Goal: Task Accomplishment & Management: Use online tool/utility

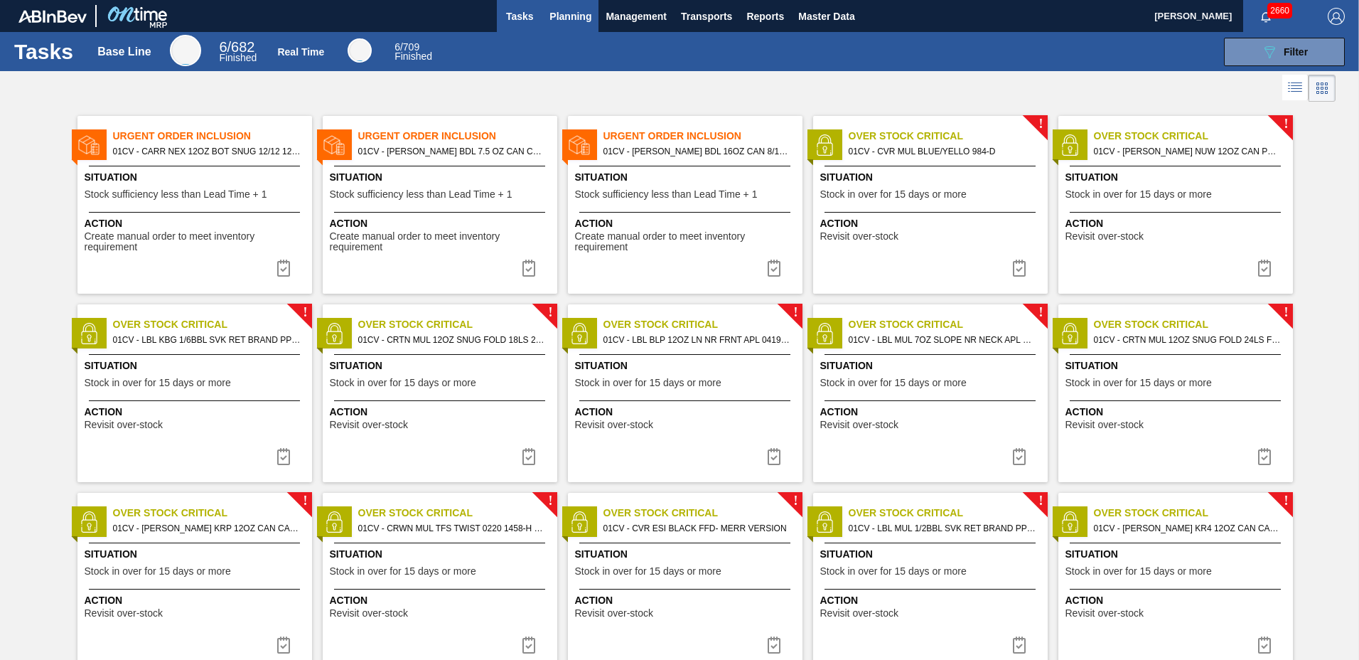
click at [581, 20] on span "Planning" at bounding box center [570, 16] width 42 height 17
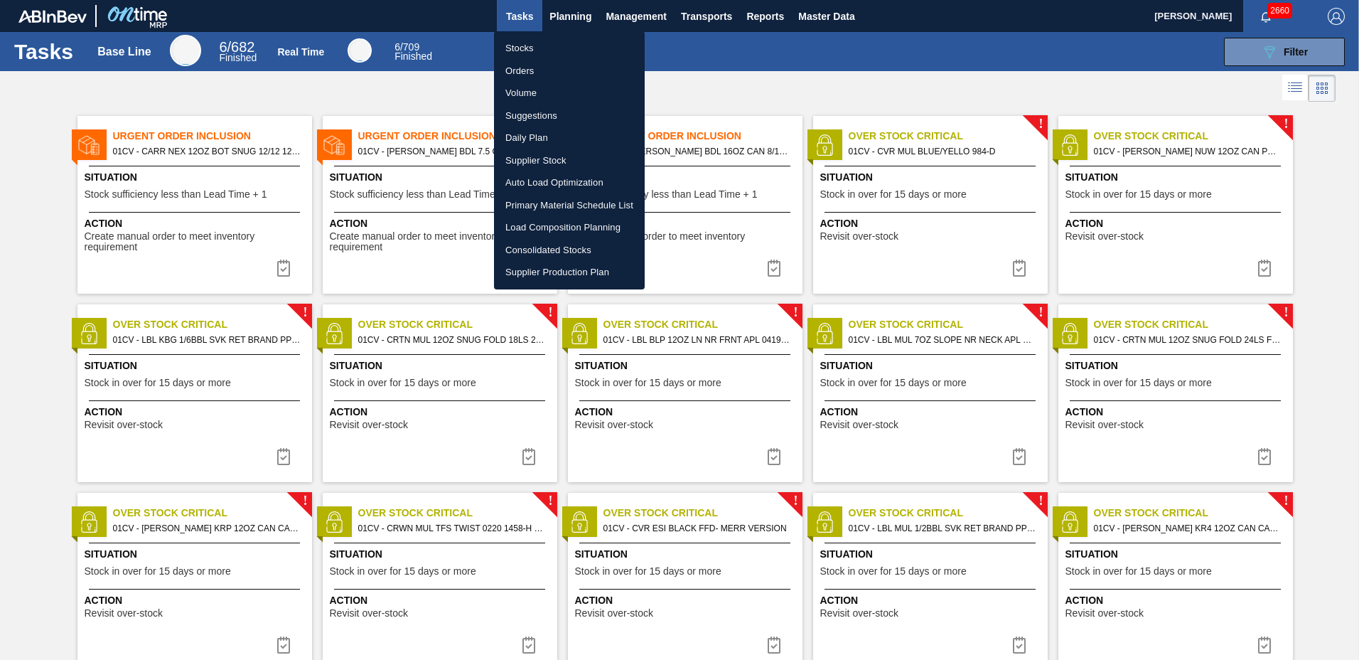
click at [541, 44] on li "Stocks" at bounding box center [569, 48] width 151 height 23
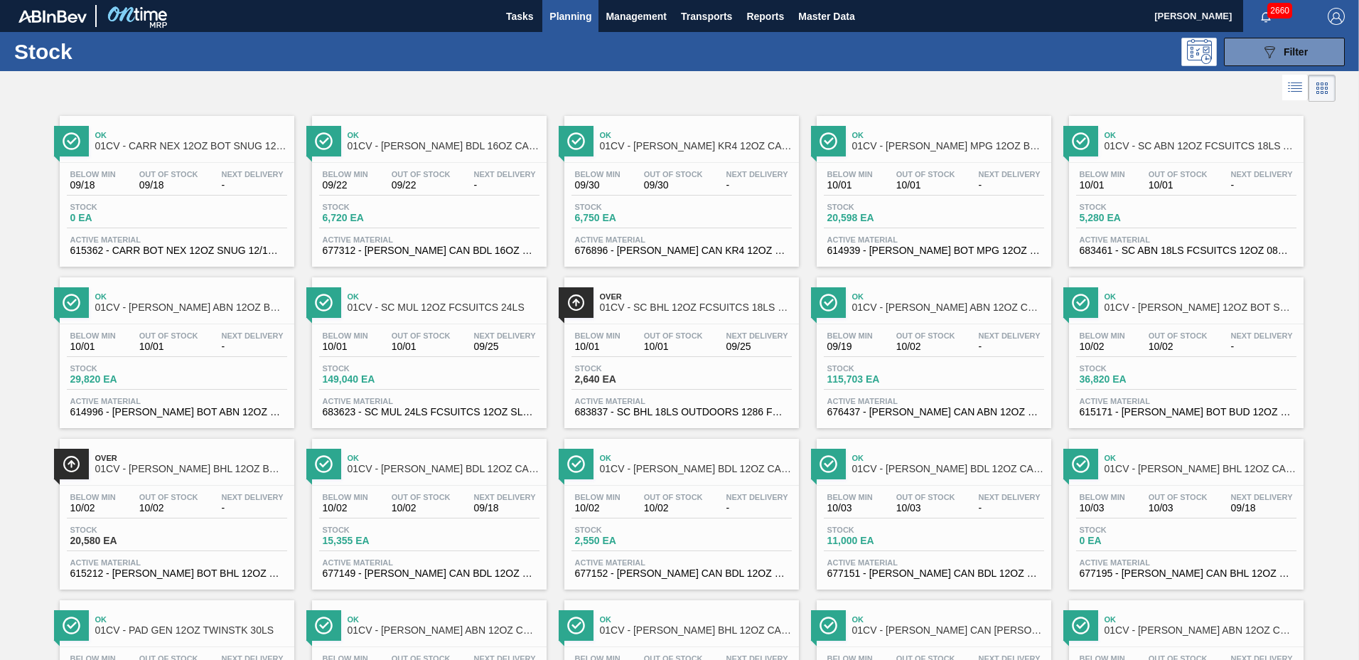
click at [676, 73] on div at bounding box center [667, 88] width 1335 height 34
click at [376, 337] on div "Below Min 10/01 Out Of Stock 10/01 Next Delivery 09/25" at bounding box center [429, 344] width 220 height 26
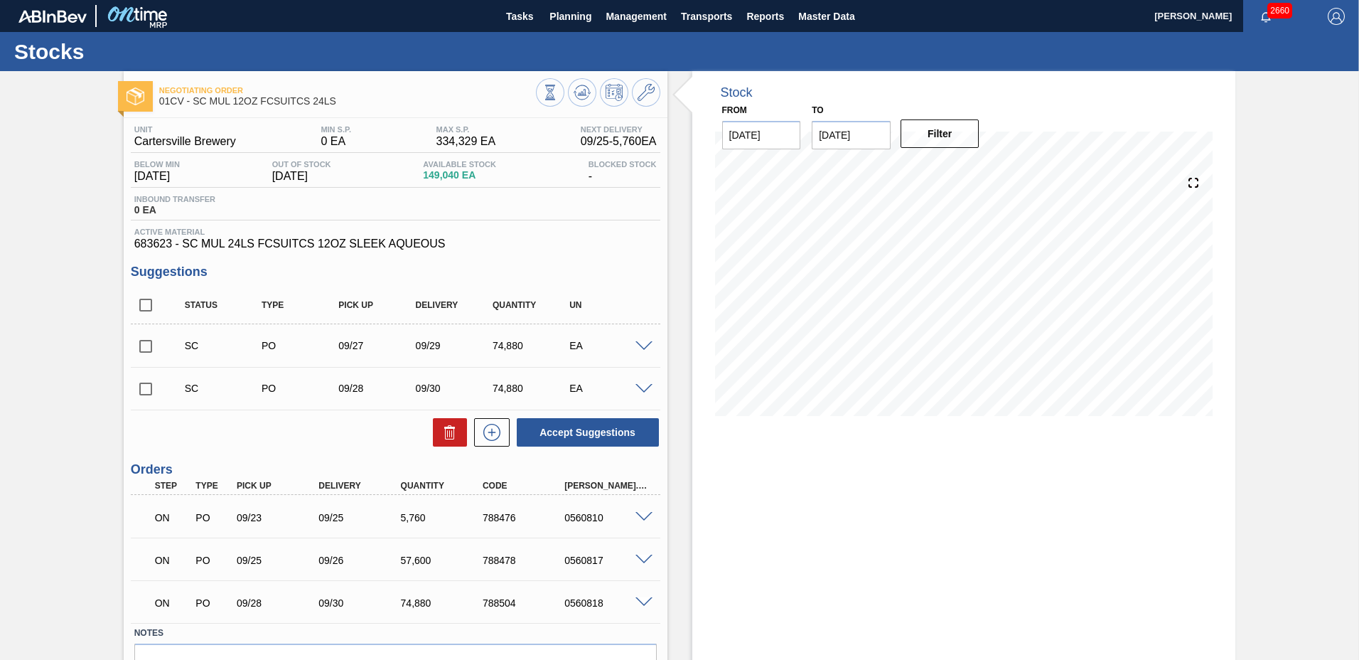
click at [145, 344] on input "checkbox" at bounding box center [146, 346] width 30 height 30
checkbox input "true"
click at [149, 387] on input "checkbox" at bounding box center [146, 389] width 30 height 30
checkbox input "true"
click at [550, 429] on button "Accept Suggestions" at bounding box center [588, 432] width 142 height 28
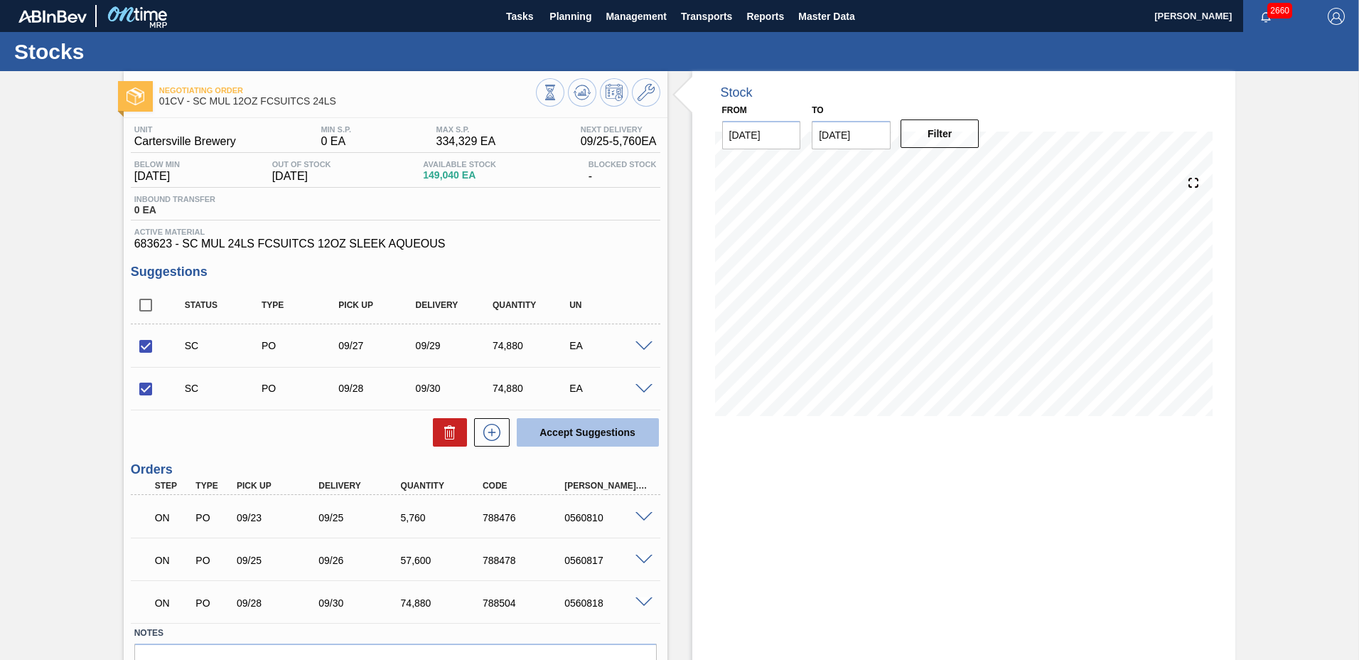
checkbox input "false"
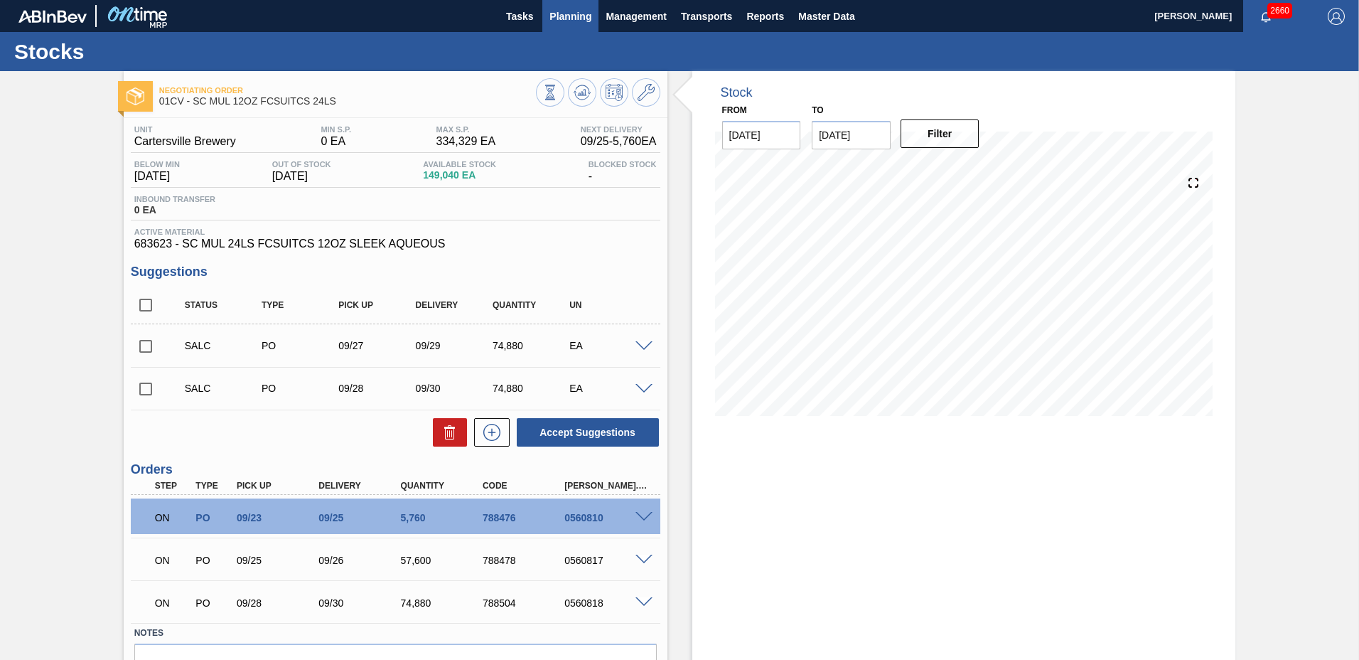
click at [571, 23] on span "Planning" at bounding box center [570, 16] width 42 height 17
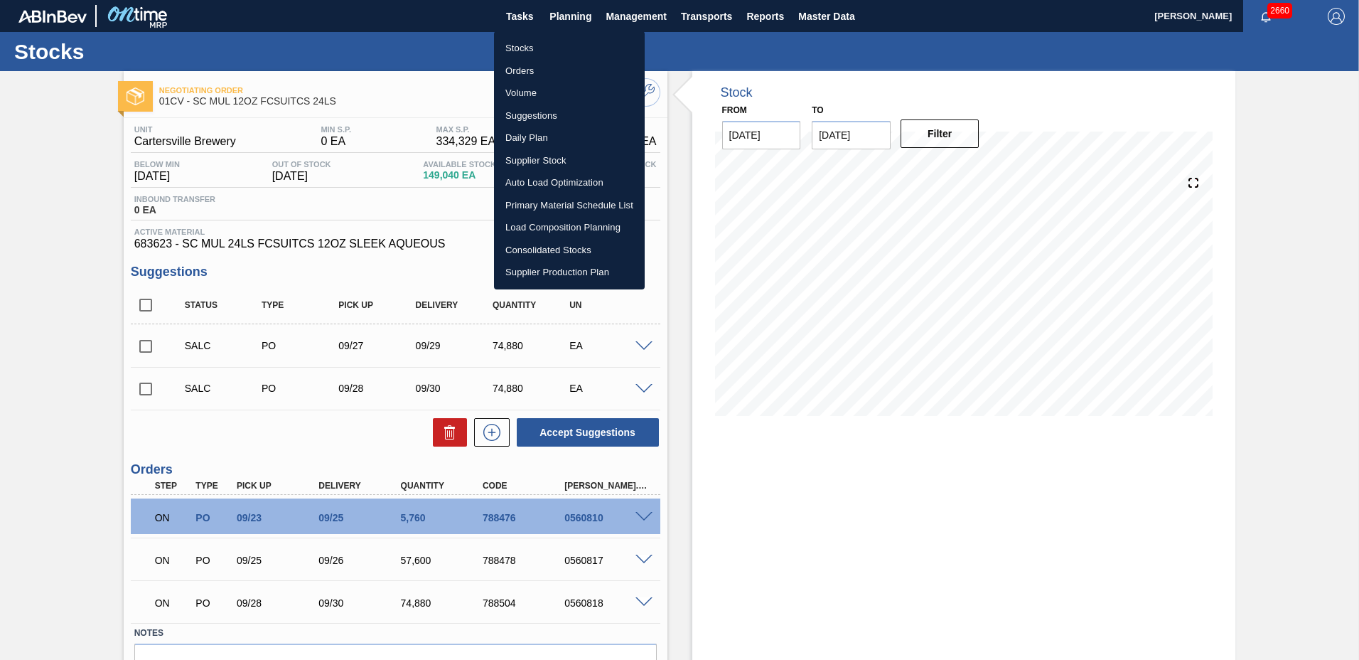
click at [527, 50] on li "Stocks" at bounding box center [569, 48] width 151 height 23
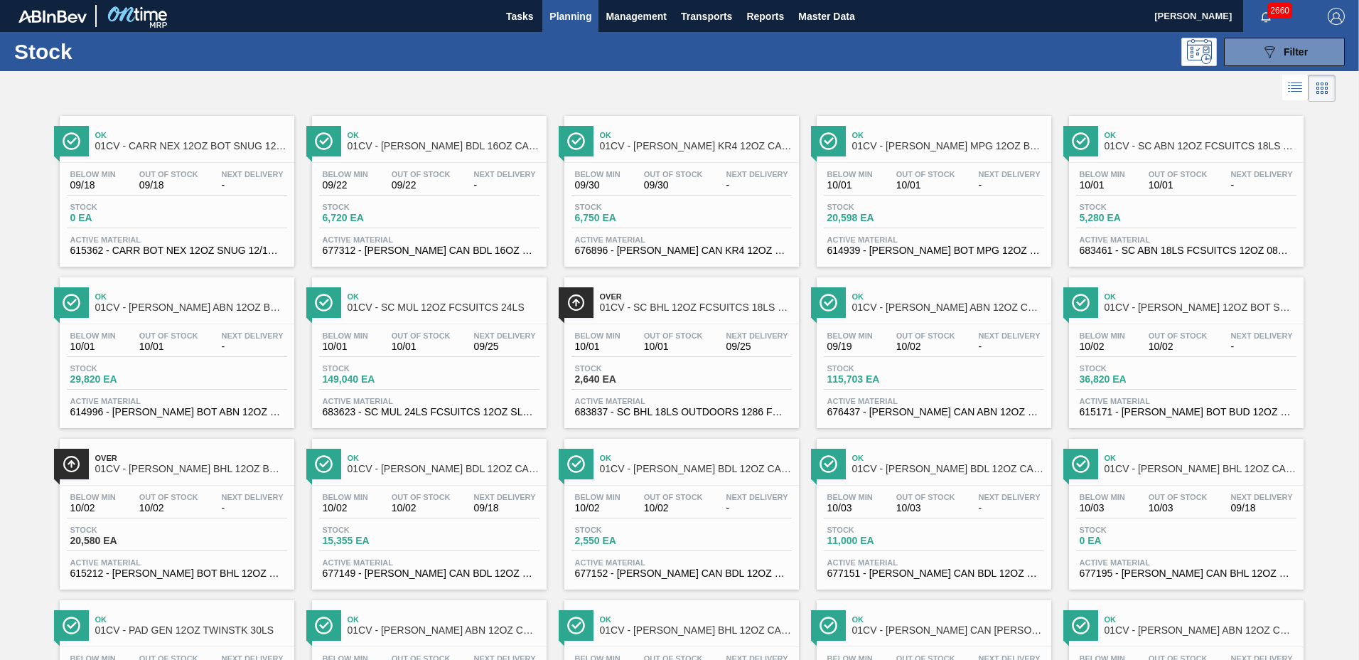
click at [568, 24] on span "Planning" at bounding box center [570, 16] width 42 height 17
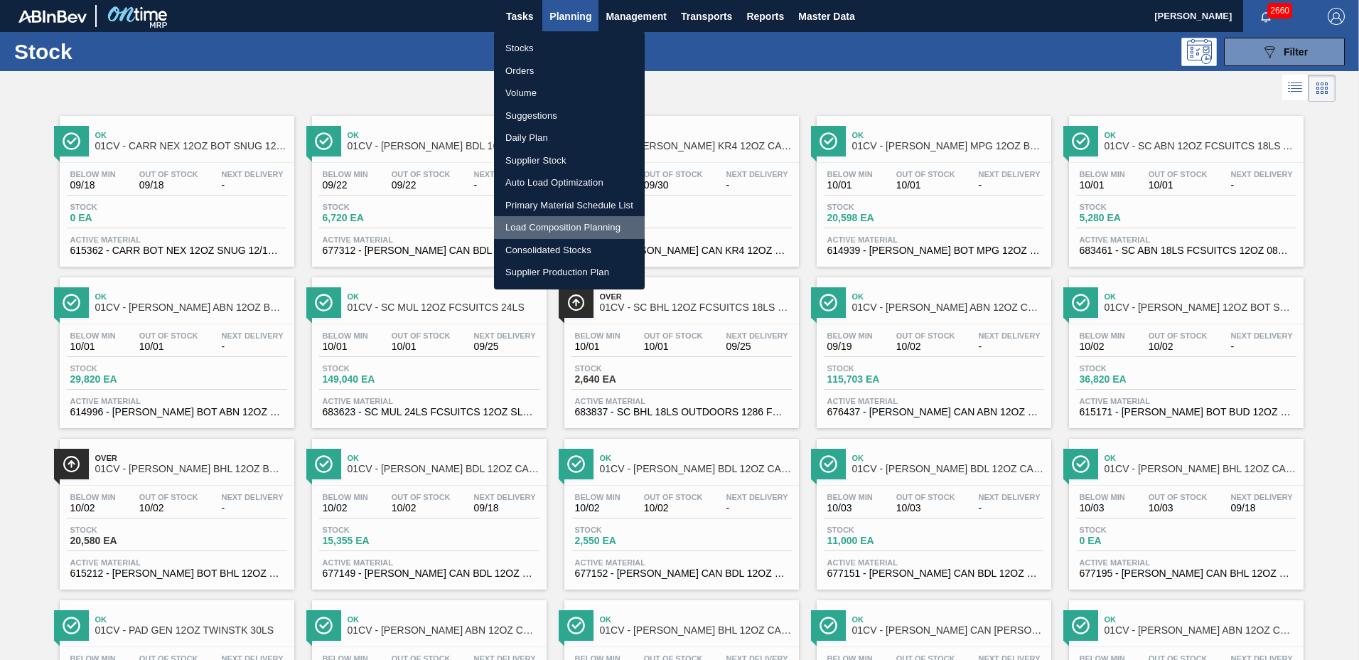
click at [575, 226] on li "Load Composition Planning" at bounding box center [569, 227] width 151 height 23
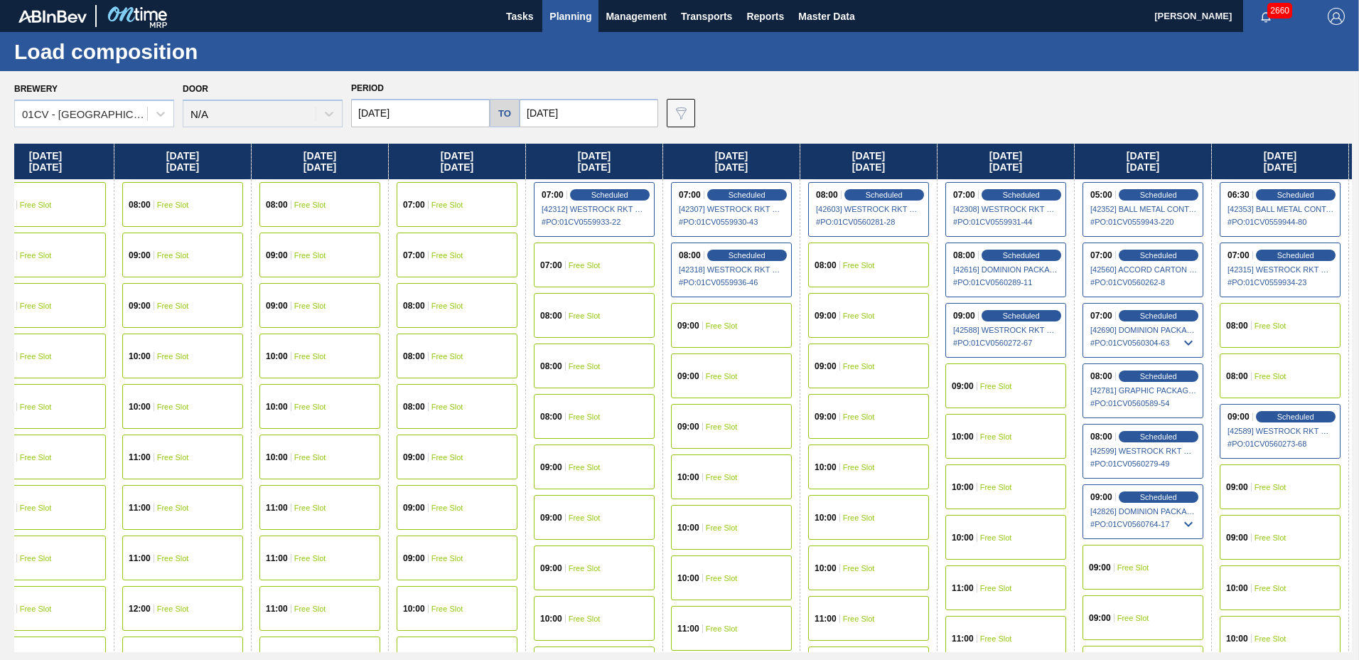
drag, startPoint x: 979, startPoint y: 163, endPoint x: 625, endPoint y: 165, distance: 353.9
click at [625, 165] on div "[DATE] 09:00 Free Slot 09:00 Free Slot 09:00 Free Slot 10:00 Free Slot 10:00 Fr…" at bounding box center [683, 398] width 1338 height 508
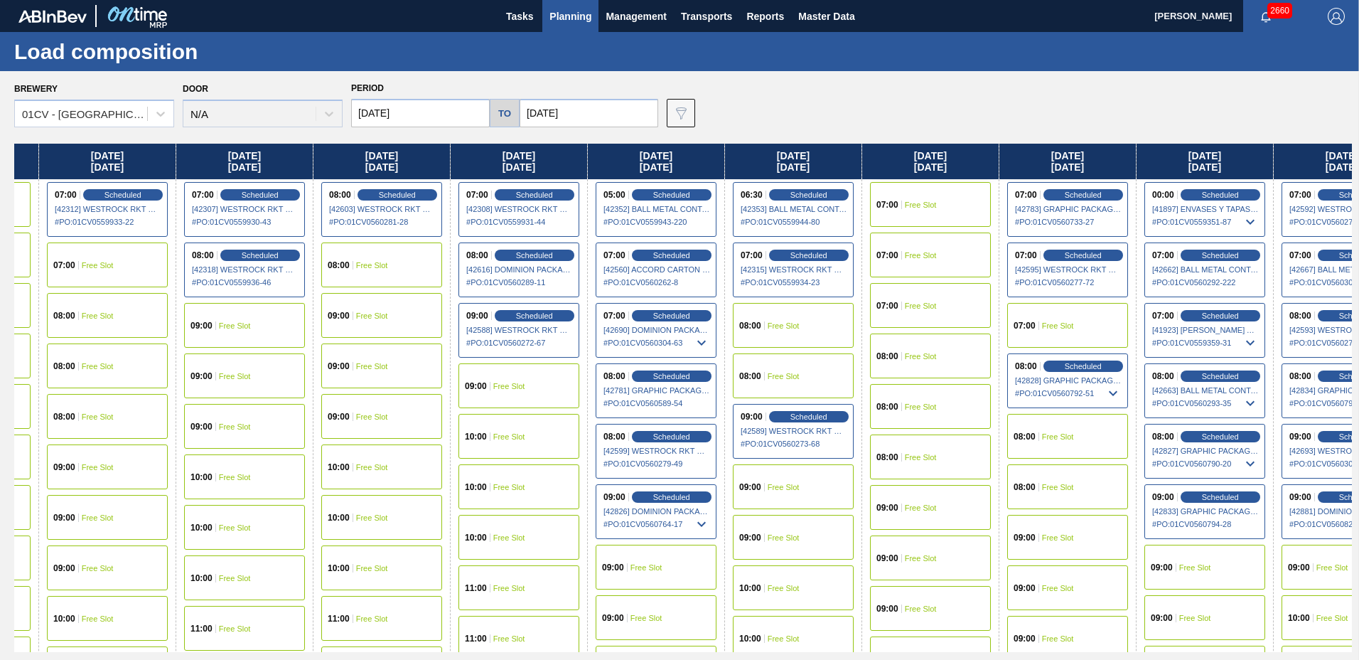
drag, startPoint x: 1081, startPoint y: 159, endPoint x: 586, endPoint y: 140, distance: 495.0
click at [586, 140] on div "Brewery 01CV - [GEOGRAPHIC_DATA] Brewery Door N/A Period [DATE] to [DATE] Data …" at bounding box center [679, 365] width 1359 height 588
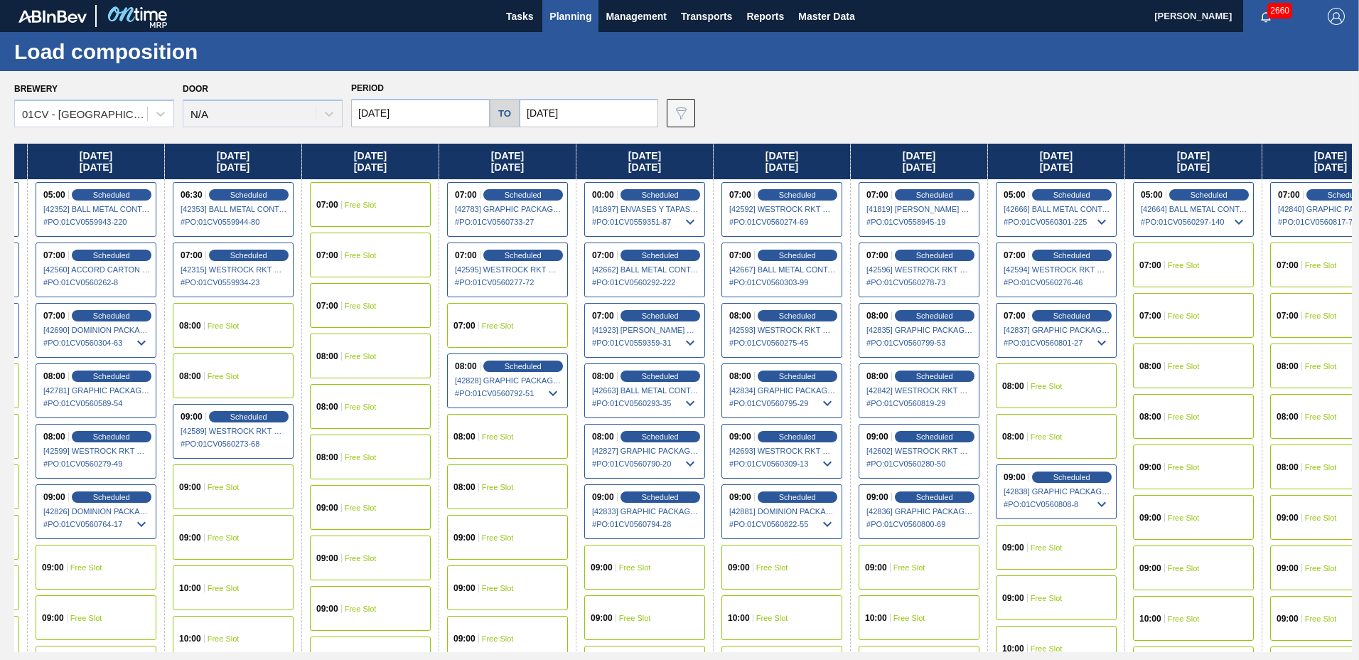
drag, startPoint x: 1105, startPoint y: 156, endPoint x: 510, endPoint y: 170, distance: 595.0
click at [510, 170] on div "[DATE] 09:00 Free Slot 09:00 Free Slot 09:00 Free Slot 10:00 Free Slot 10:00 Fr…" at bounding box center [683, 398] width 1338 height 508
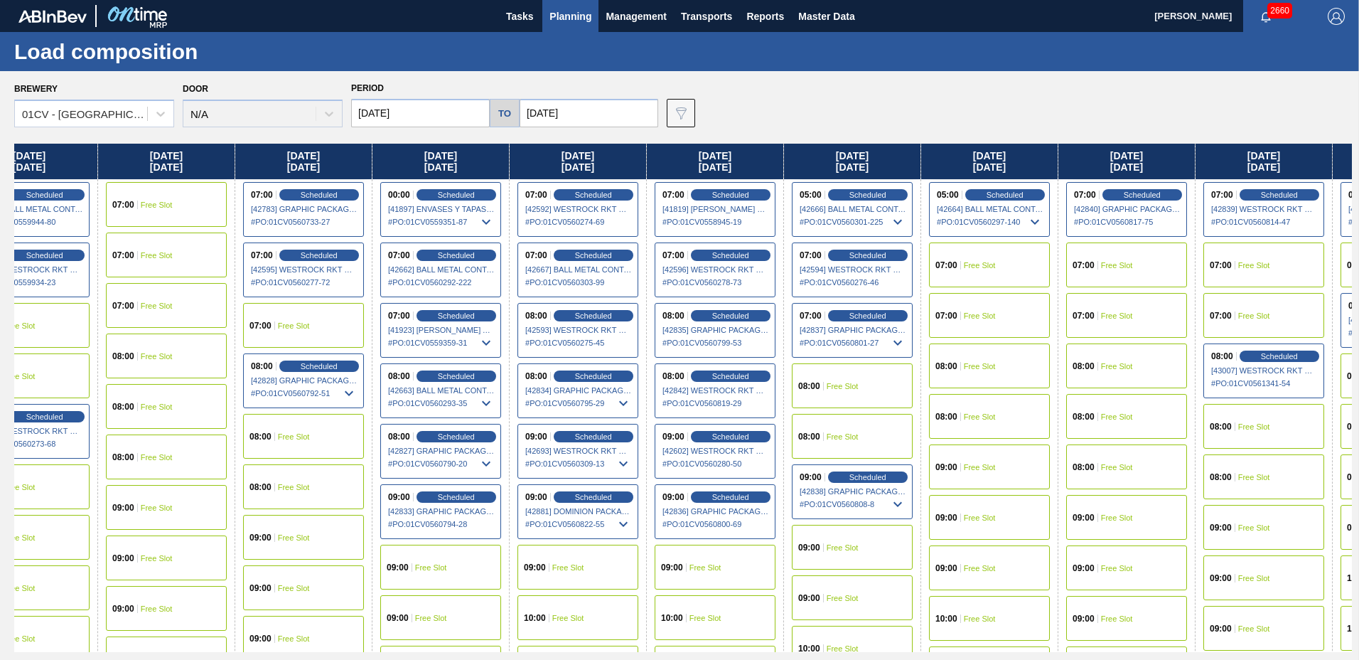
scroll to position [0, 1566]
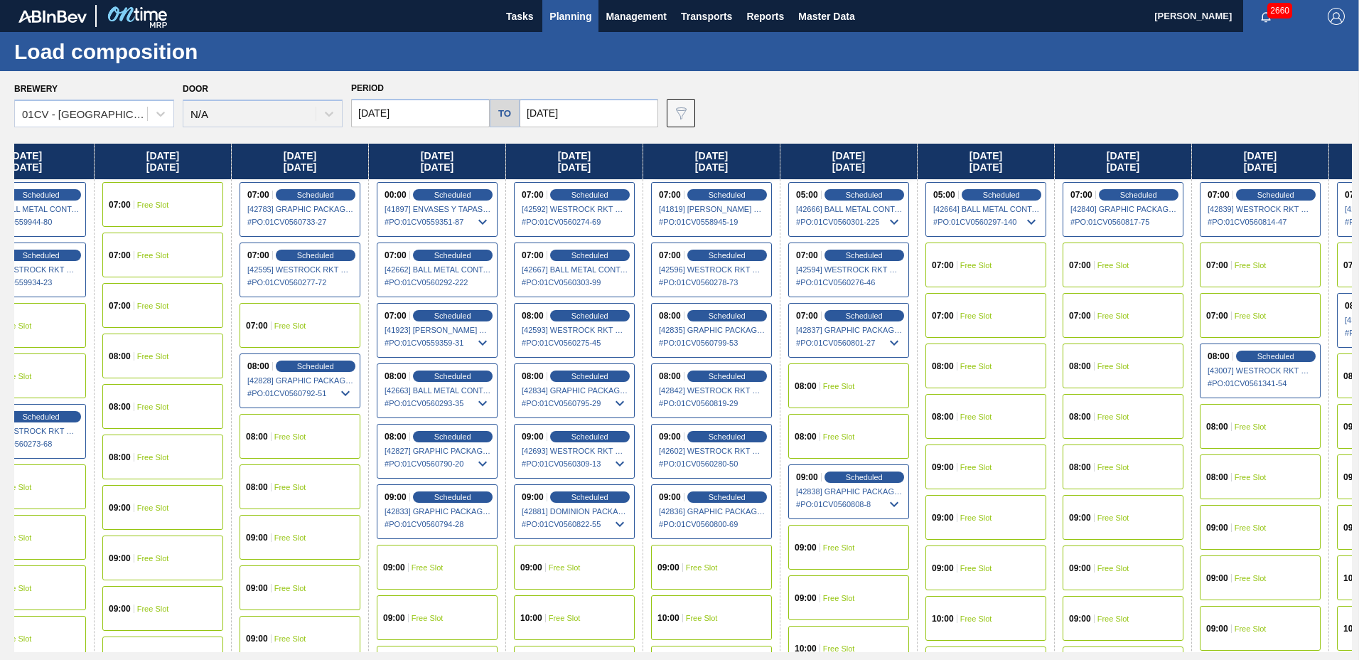
drag, startPoint x: 1188, startPoint y: 159, endPoint x: 959, endPoint y: 161, distance: 229.6
click at [676, 161] on div "[DATE] 09:00 Free Slot 09:00 Free Slot 09:00 Free Slot 10:00 Free Slot 10:00 Fr…" at bounding box center [683, 398] width 1338 height 508
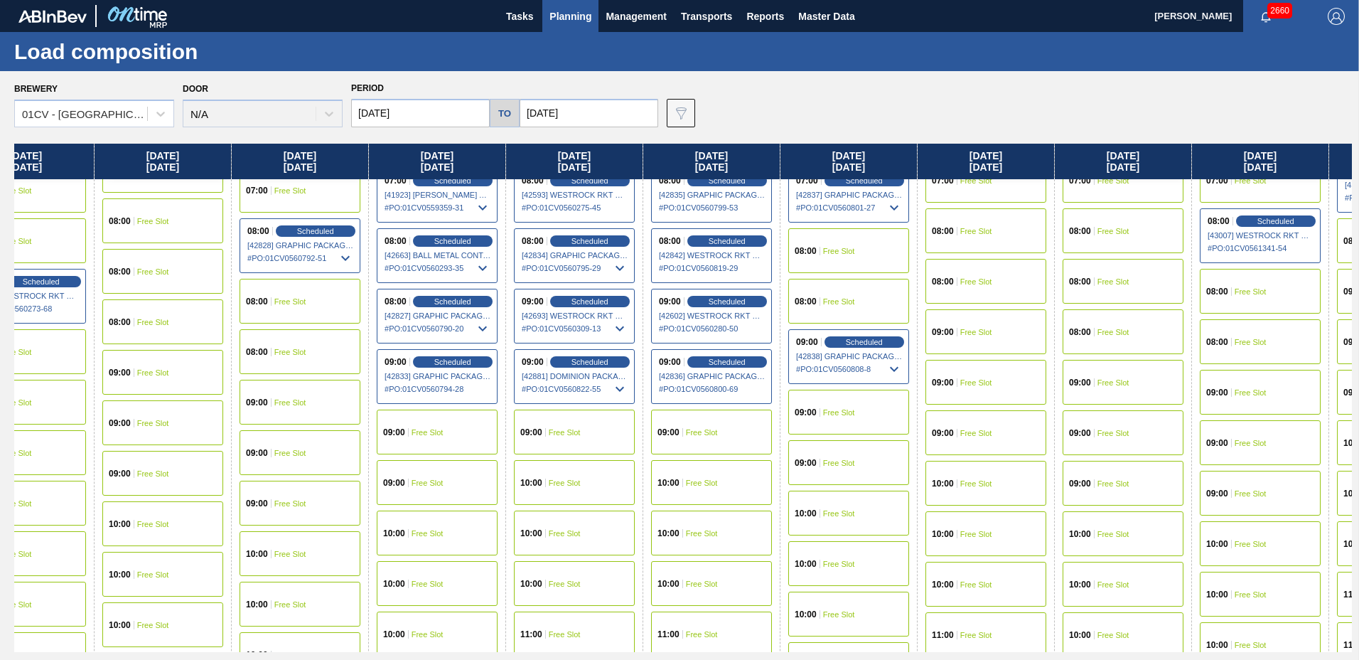
scroll to position [136, 1566]
click at [676, 555] on div "10:00 Free Slot" at bounding box center [848, 562] width 121 height 45
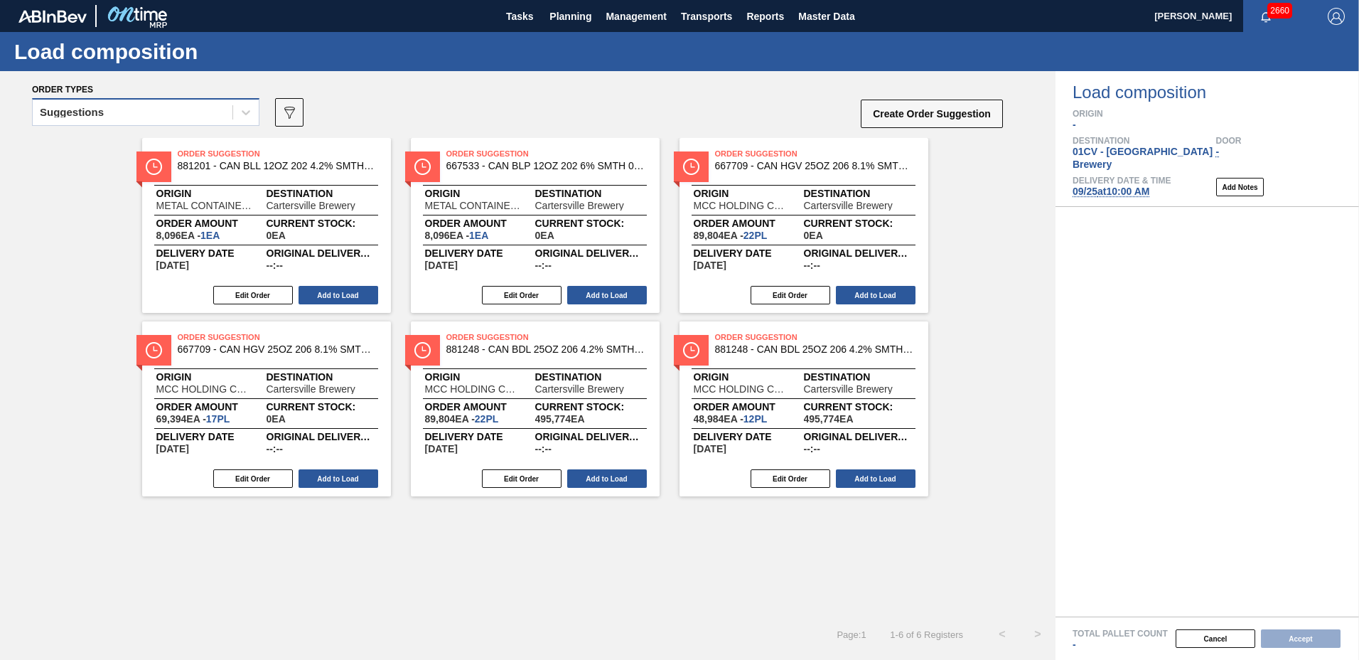
click at [190, 124] on div "Suggestions" at bounding box center [145, 112] width 227 height 28
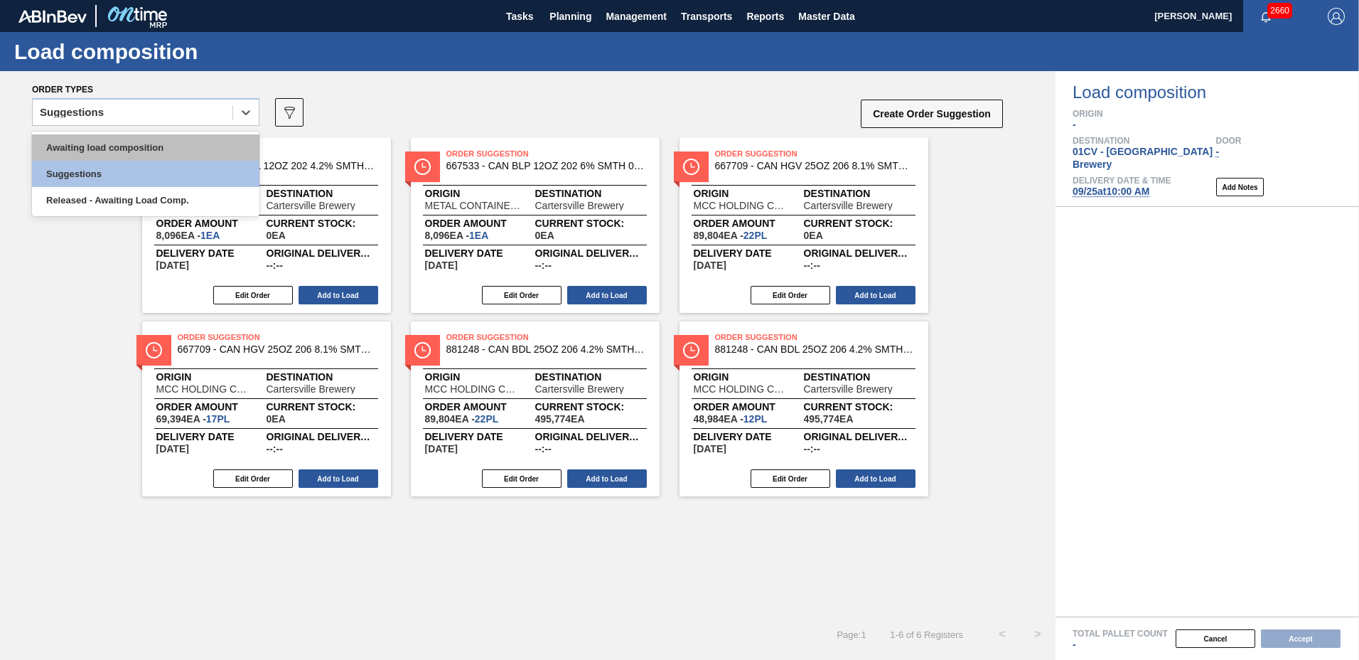
click at [201, 144] on div "Awaiting load composition" at bounding box center [145, 147] width 227 height 26
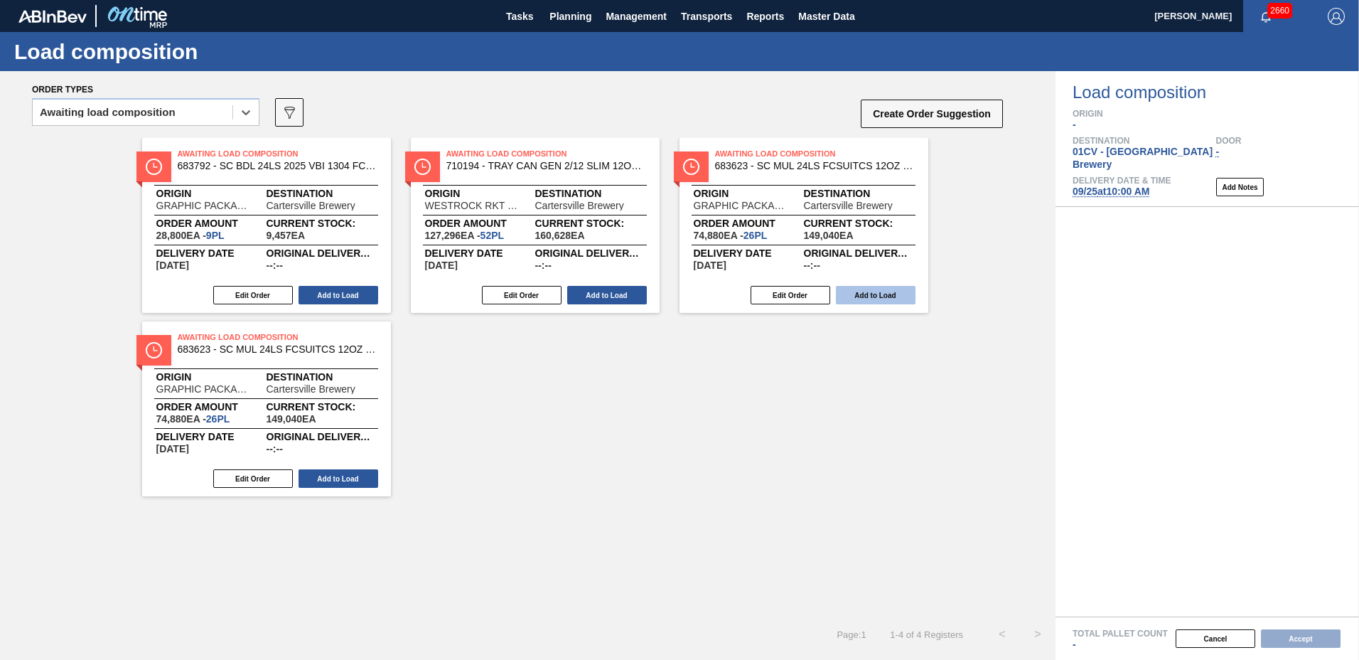
click at [676, 290] on button "Add to Load" at bounding box center [876, 295] width 80 height 18
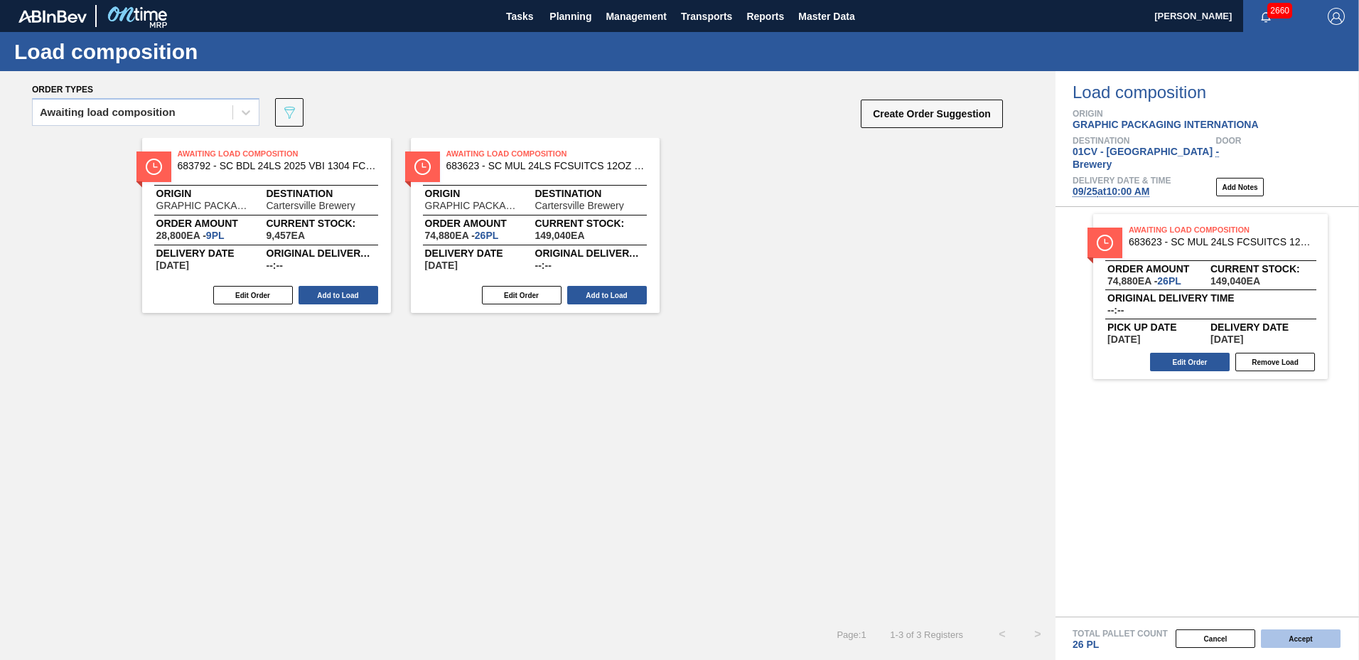
click at [676, 635] on button "Accept" at bounding box center [1301, 638] width 80 height 18
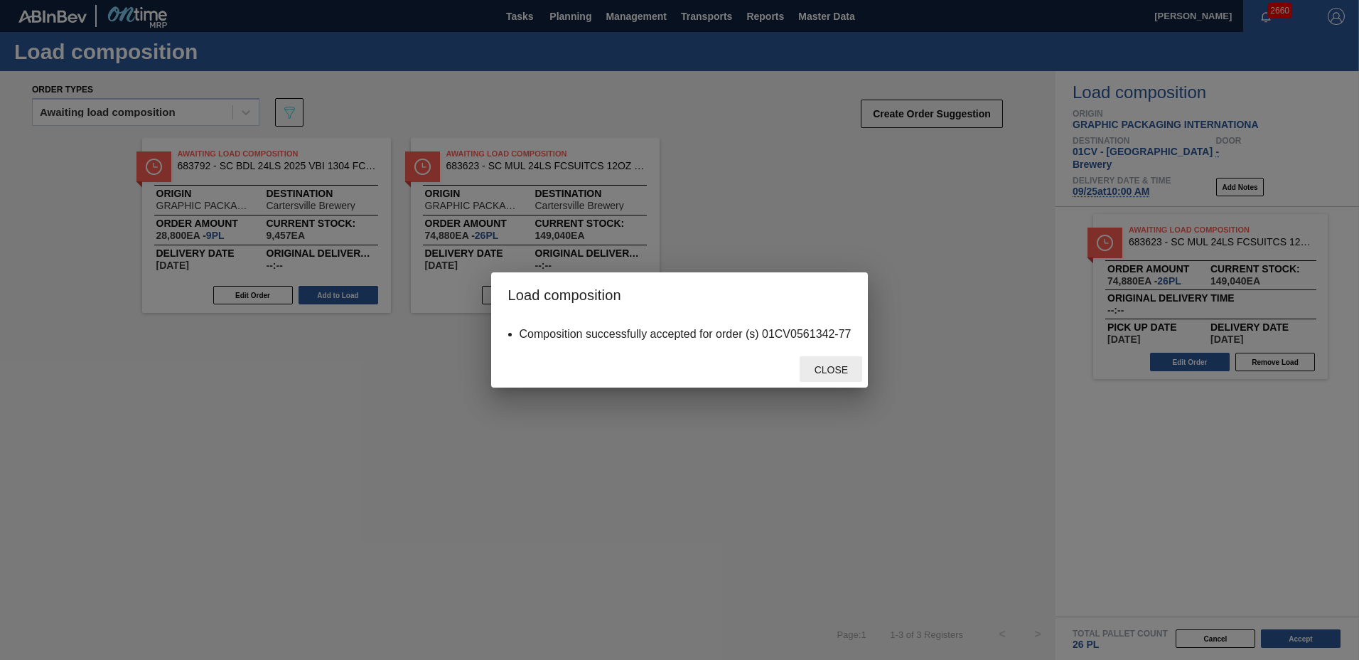
click at [676, 365] on span "Close" at bounding box center [831, 369] width 56 height 11
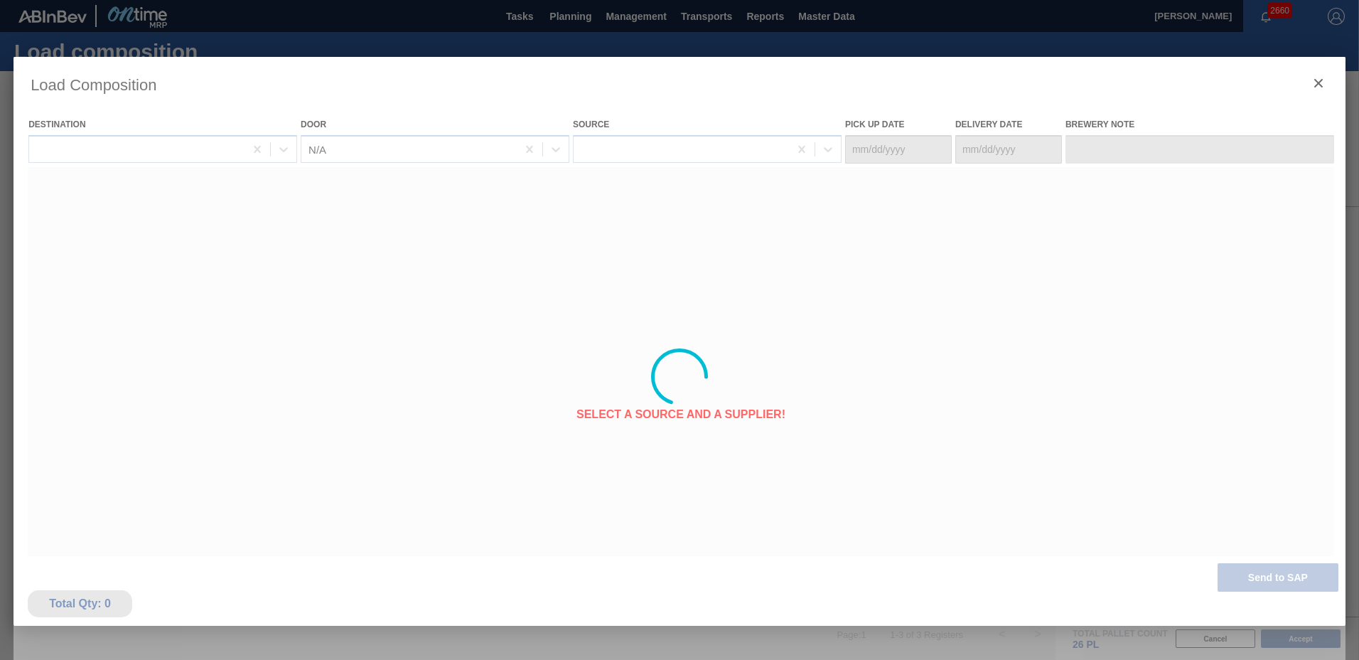
type Date "[DATE]"
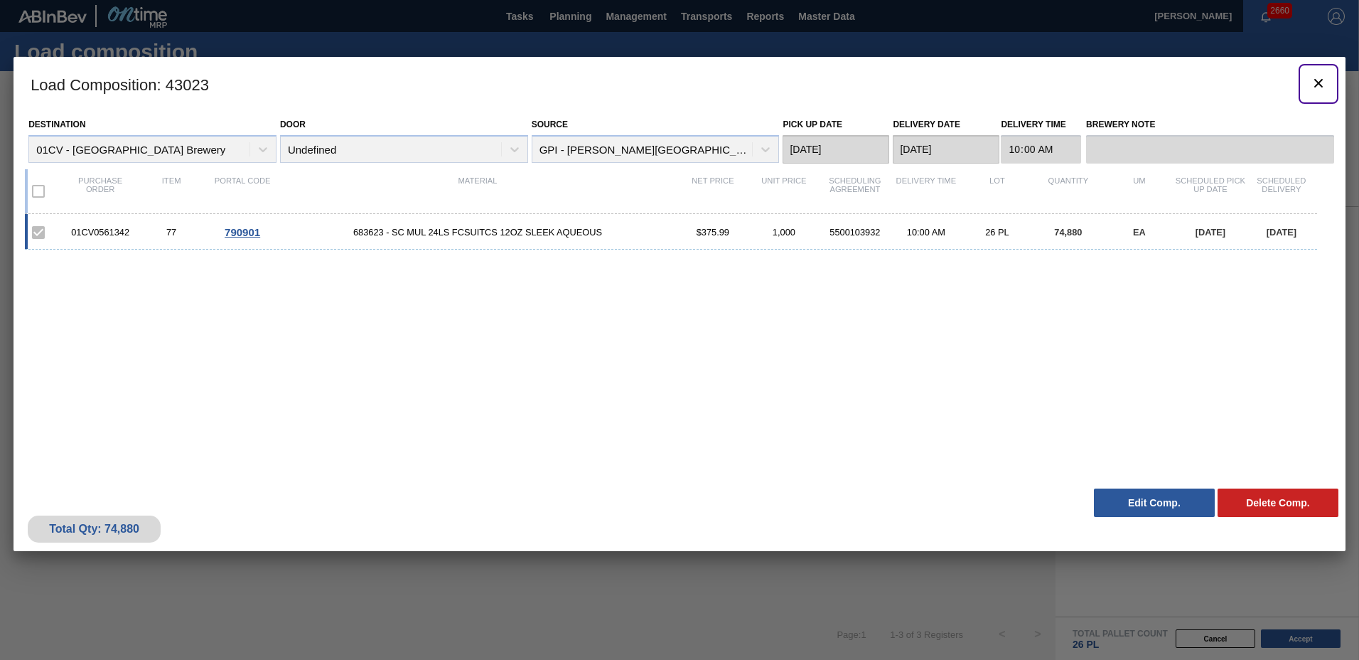
click at [676, 81] on icon "botão de ícone" at bounding box center [1318, 83] width 17 height 17
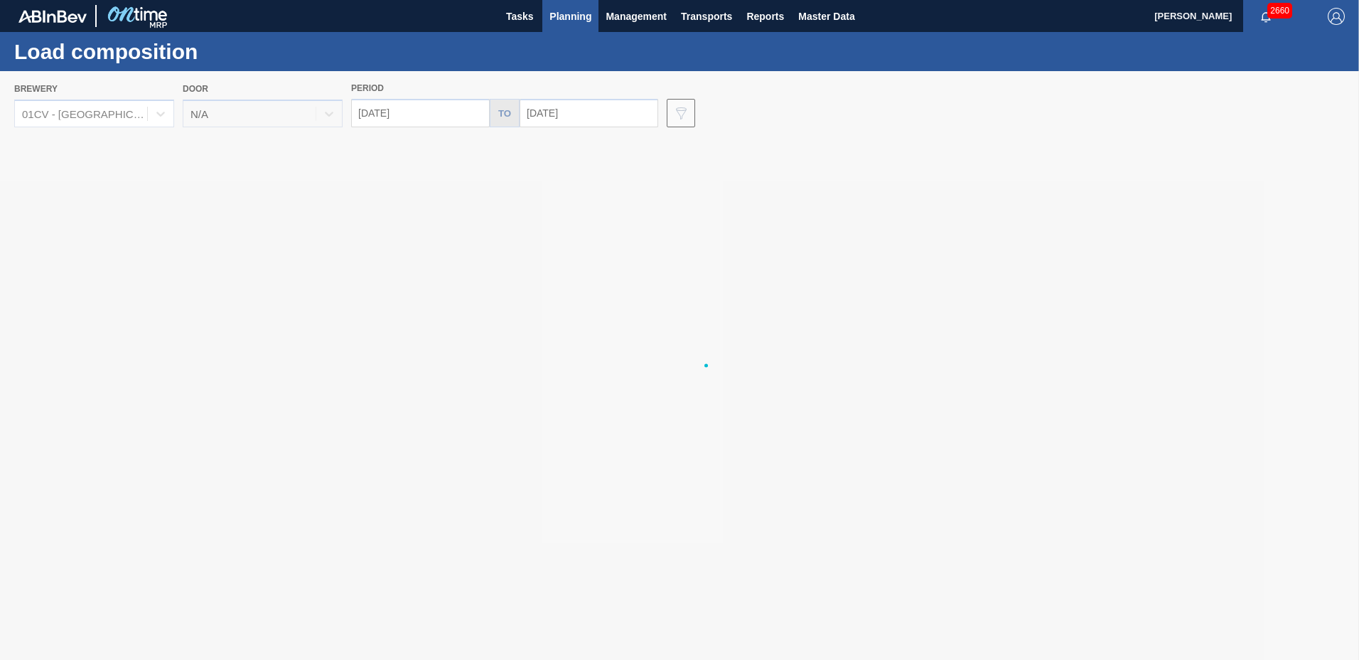
click at [406, 118] on div at bounding box center [679, 365] width 1359 height 588
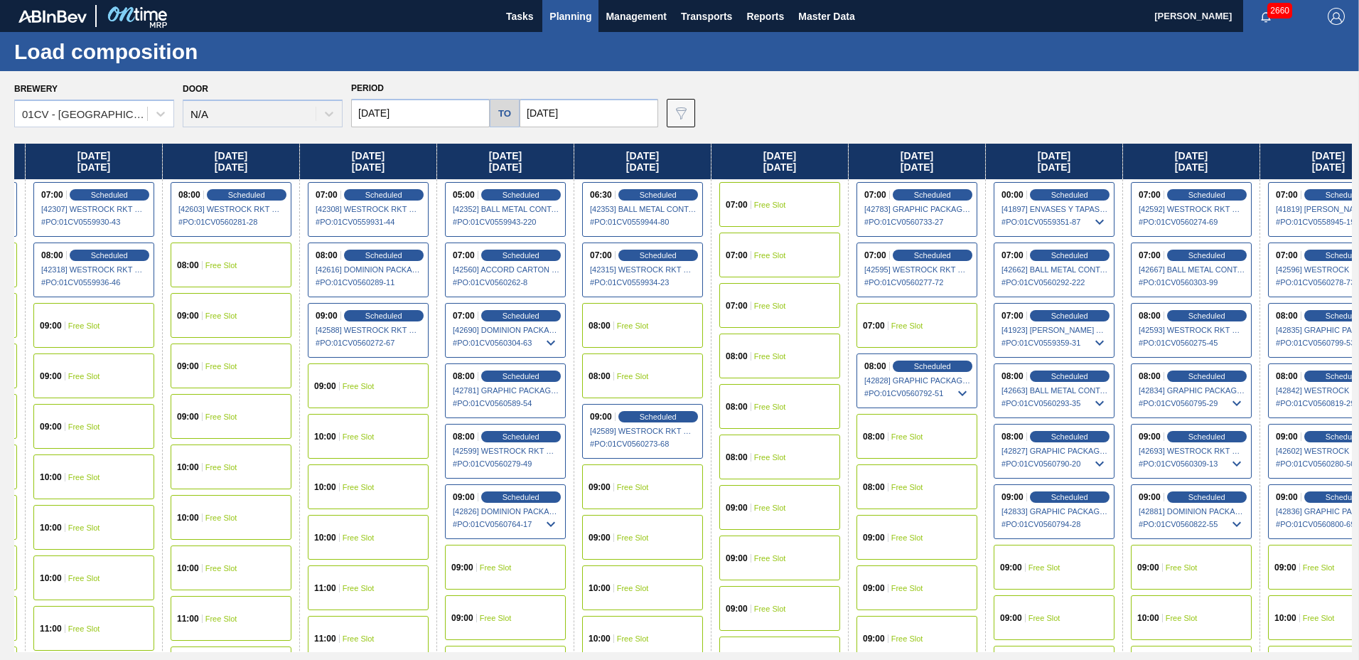
scroll to position [0, 967]
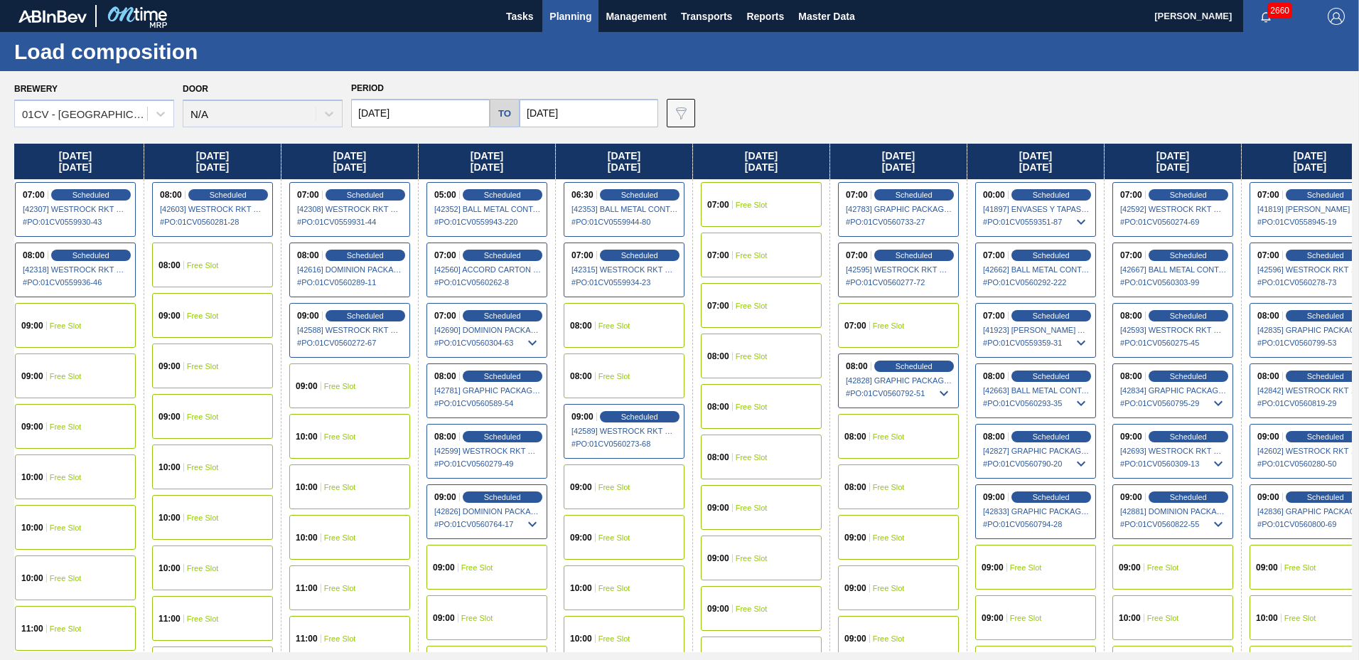
drag, startPoint x: 1092, startPoint y: 165, endPoint x: 114, endPoint y: 149, distance: 977.3
click at [114, 149] on div "[DATE] 09:00 Free Slot 09:00 Free Slot 09:00 Free Slot 10:00 Free Slot 10:00 Fr…" at bounding box center [683, 398] width 1338 height 508
drag, startPoint x: 984, startPoint y: 141, endPoint x: 415, endPoint y: 163, distance: 569.7
click at [415, 163] on div "Brewery 01CV - [GEOGRAPHIC_DATA] Brewery Door N/A Period [DATE] to [DATE] Data …" at bounding box center [679, 365] width 1359 height 588
click at [676, 104] on div "Brewery 01CV - [GEOGRAPHIC_DATA] Brewery Door N/A Period [DATE] to [DATE] Data …" at bounding box center [683, 102] width 1338 height 49
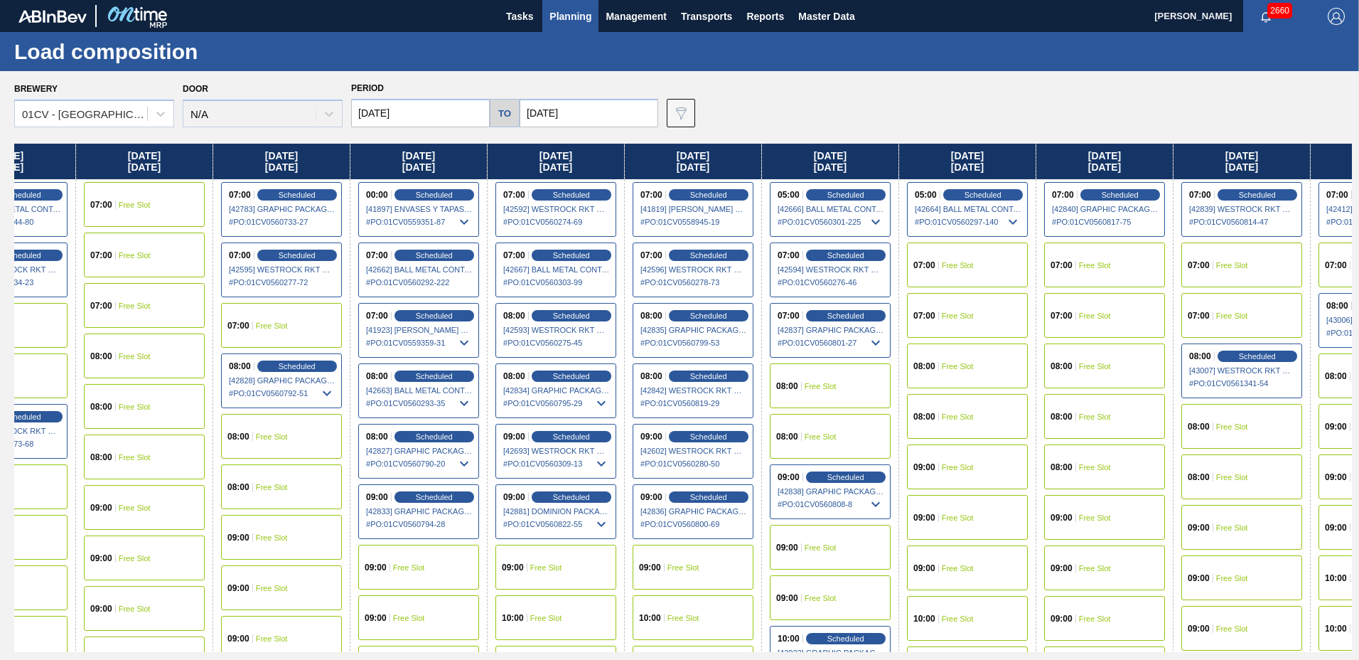
scroll to position [0, 1682]
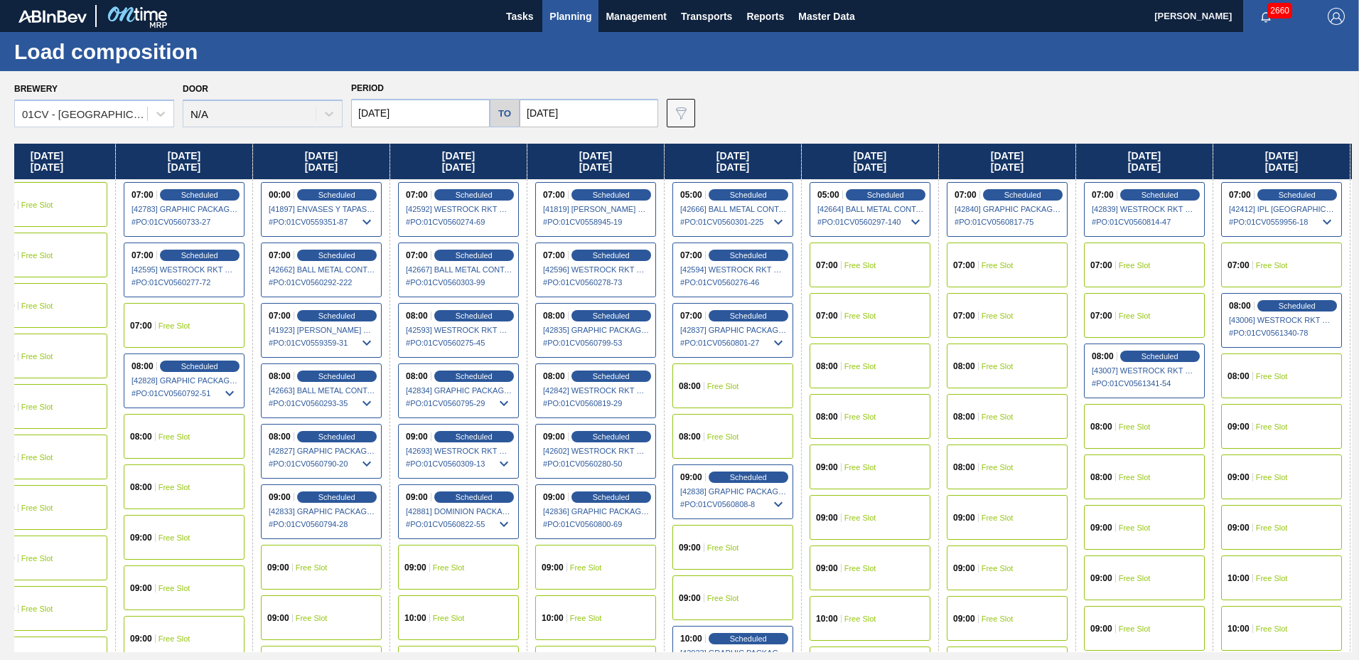
drag, startPoint x: 1008, startPoint y: 168, endPoint x: 271, endPoint y: 187, distance: 738.0
click at [271, 187] on div "[DATE] 09:00 Free Slot 09:00 Free Slot 09:00 Free Slot 10:00 Free Slot 10:00 Fr…" at bounding box center [683, 398] width 1338 height 508
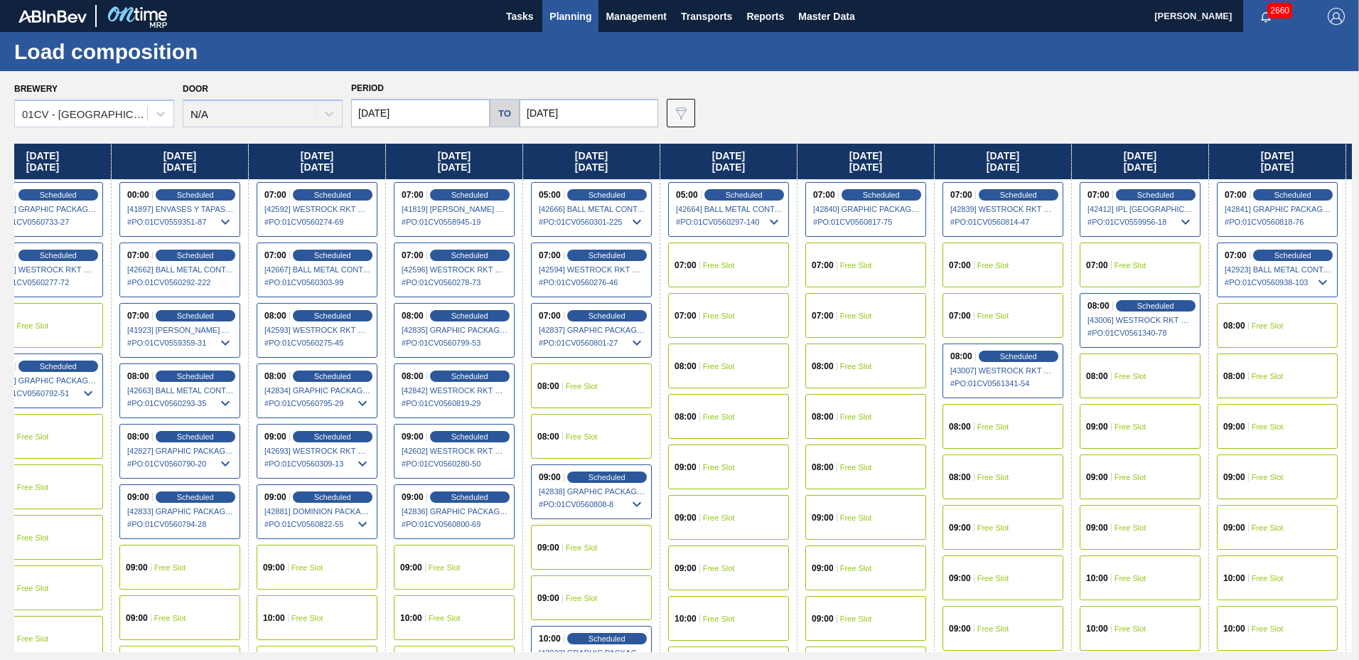
scroll to position [0, 1824]
drag, startPoint x: 1225, startPoint y: 158, endPoint x: 1071, endPoint y: 170, distance: 154.6
click at [676, 170] on div "[DATE] 09:00 Free Slot 09:00 Free Slot 09:00 Free Slot 10:00 Free Slot 10:00 Fr…" at bounding box center [683, 398] width 1338 height 508
click at [676, 409] on div "08:00 Free Slot" at bounding box center [864, 416] width 121 height 45
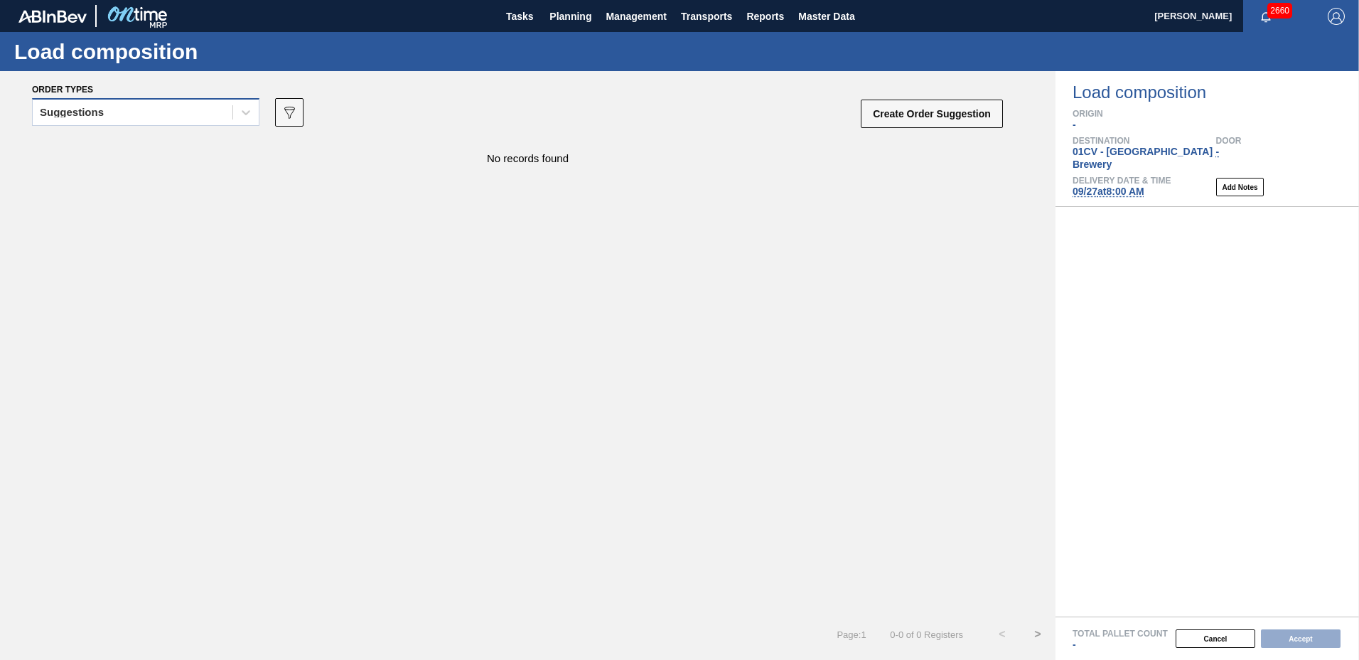
click at [193, 118] on div "Suggestions" at bounding box center [133, 112] width 200 height 21
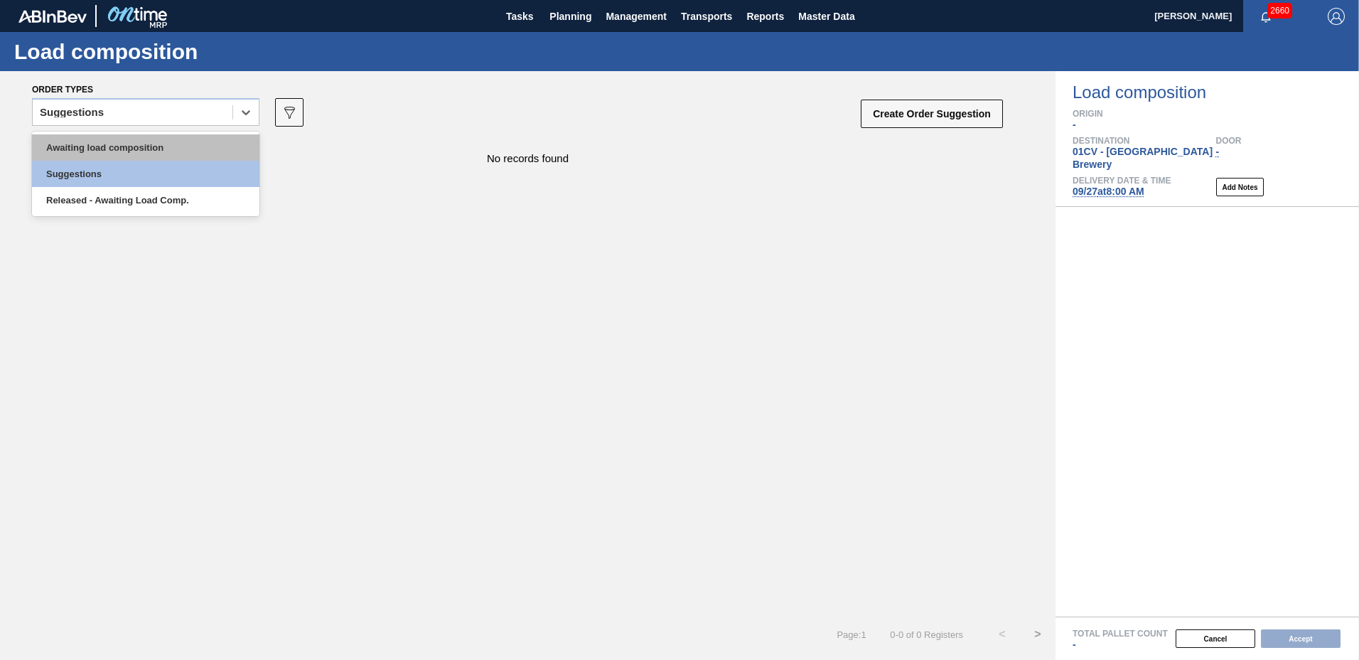
click at [195, 151] on div "Awaiting load composition" at bounding box center [145, 147] width 227 height 26
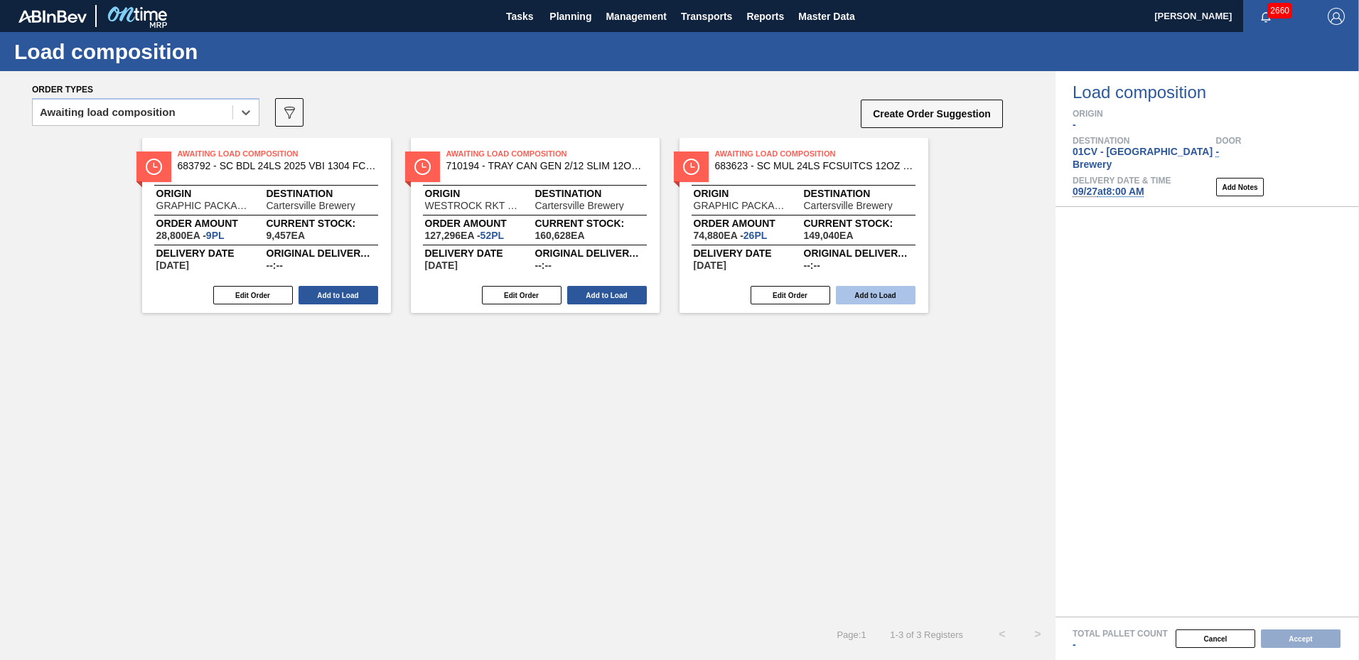
click at [676, 294] on button "Add to Load" at bounding box center [876, 295] width 80 height 18
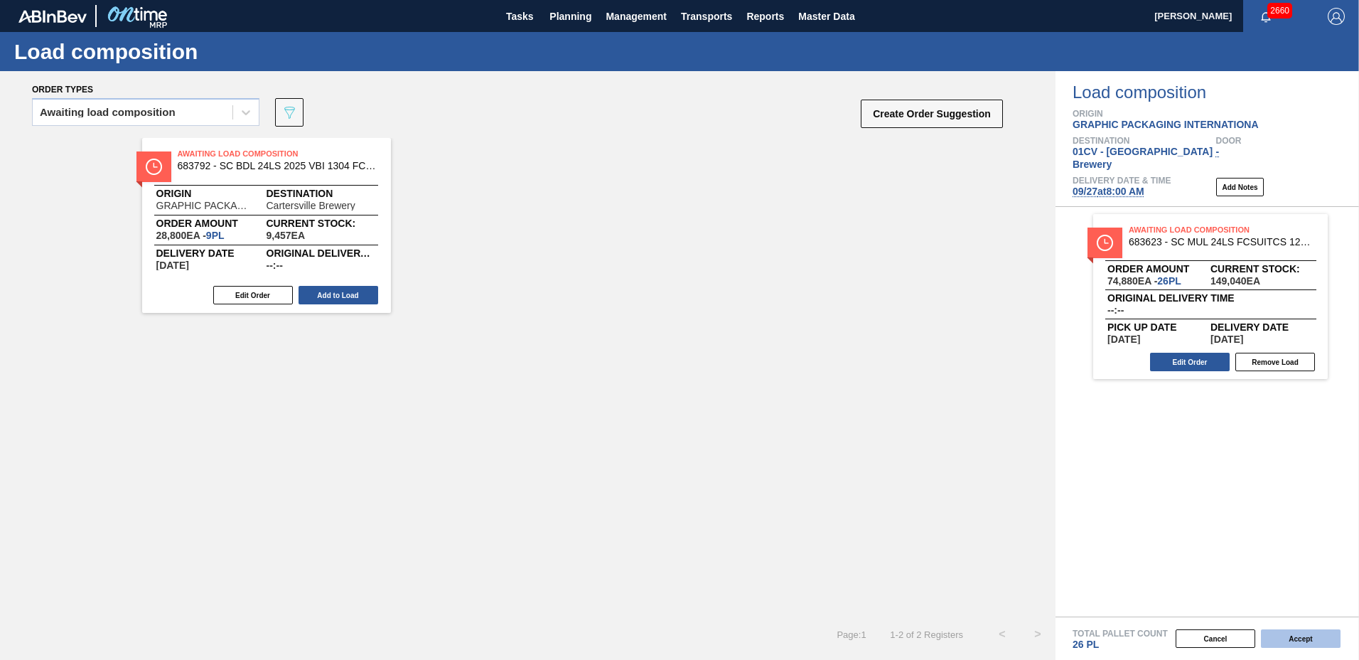
click at [676, 635] on button "Accept" at bounding box center [1301, 638] width 80 height 18
